Goal: Task Accomplishment & Management: Use online tool/utility

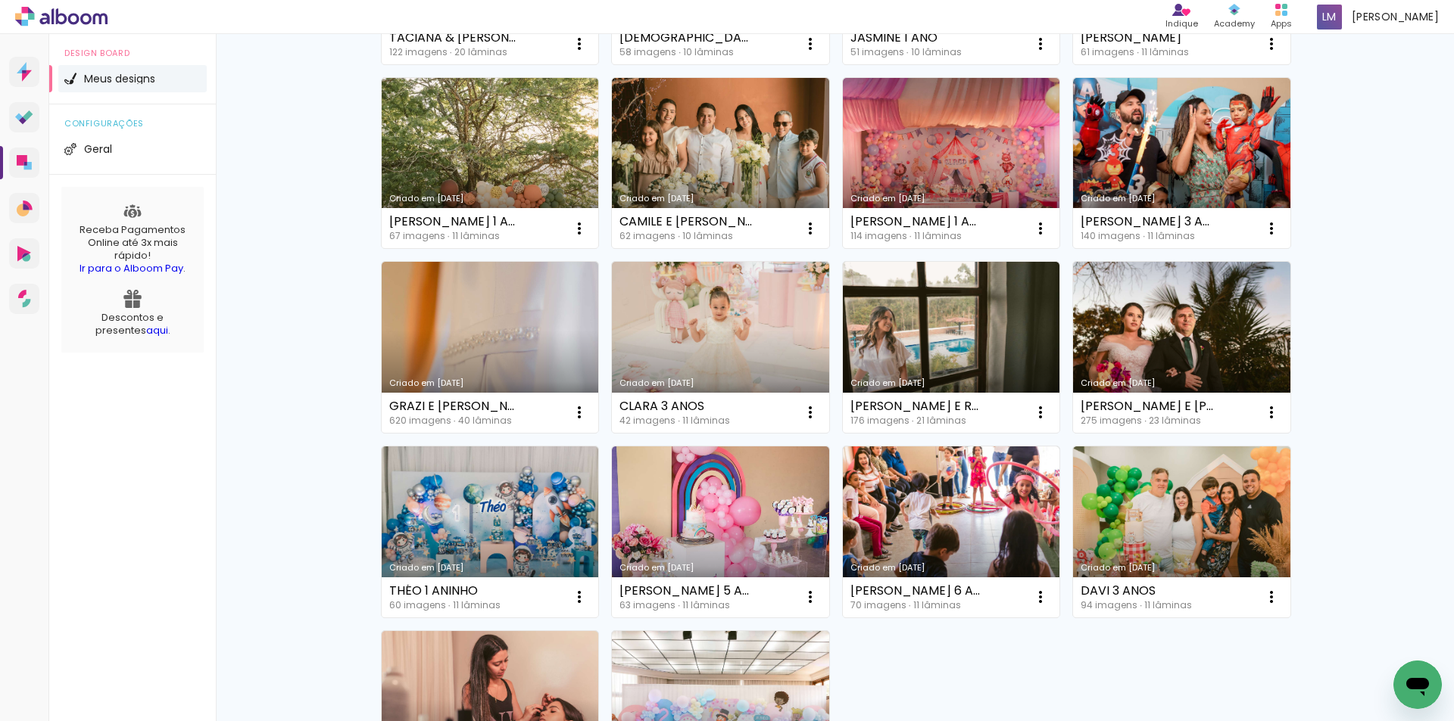
scroll to position [922, 0]
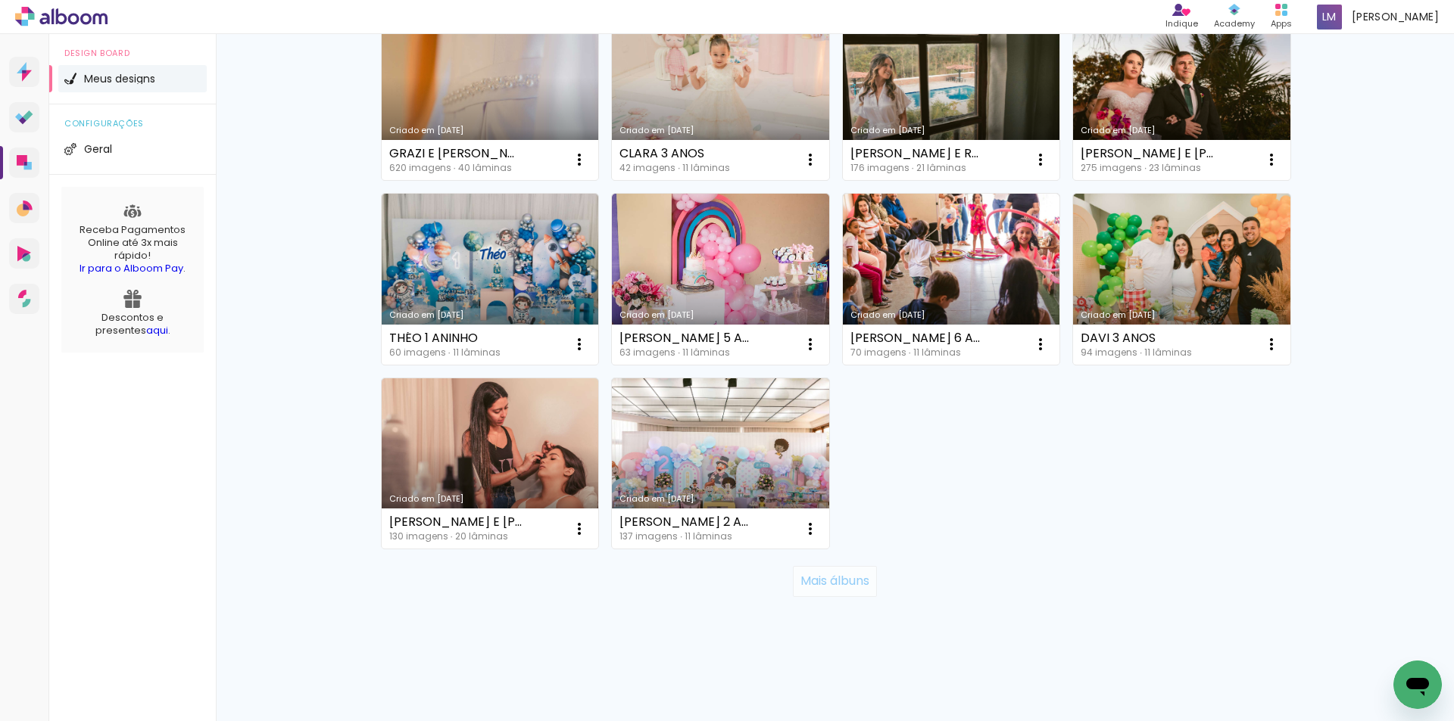
click at [0, 0] on slot "Mais álbuns" at bounding box center [0, 0] width 0 height 0
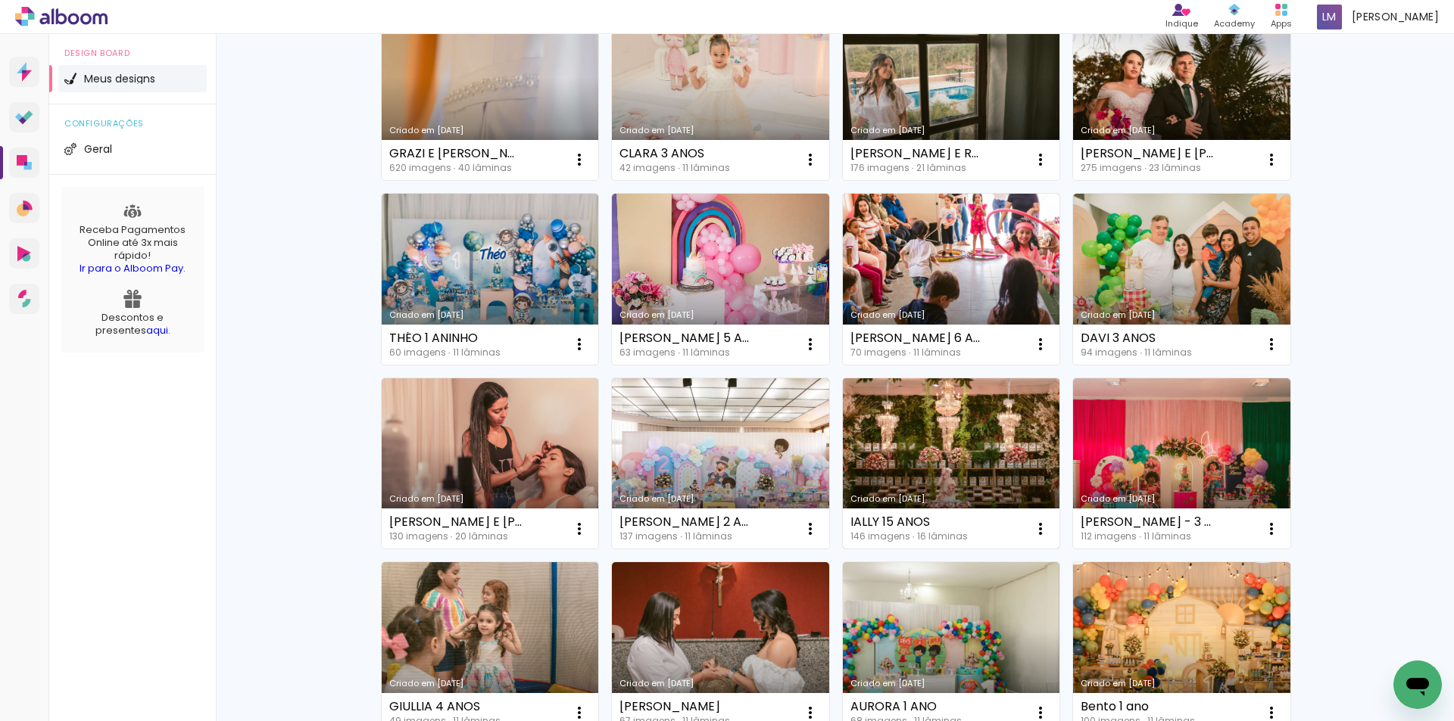
click at [952, 422] on link "Criado em [DATE]" at bounding box center [951, 464] width 217 height 171
